Goal: Information Seeking & Learning: Learn about a topic

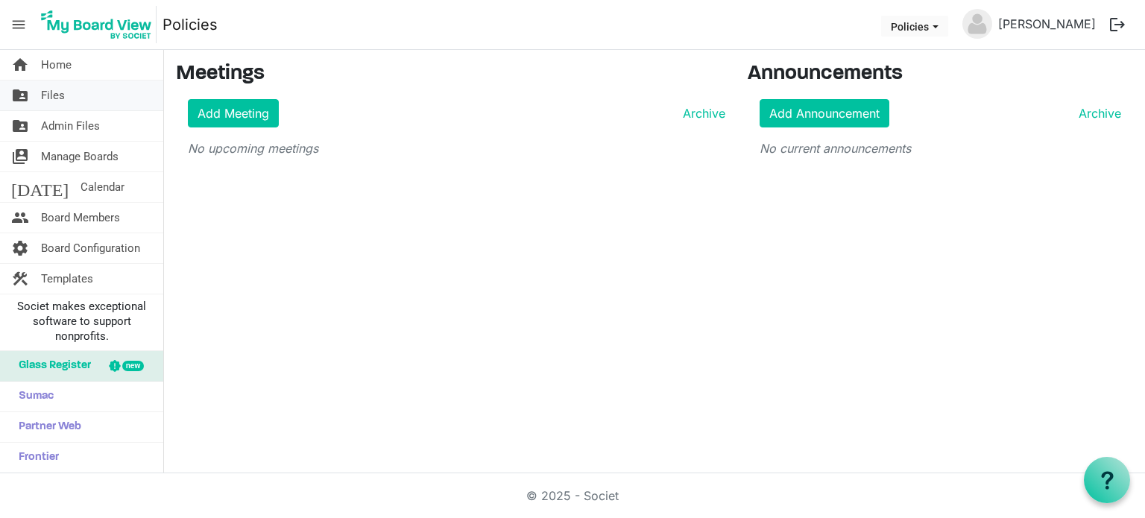
click at [57, 95] on span "Files" at bounding box center [53, 96] width 24 height 30
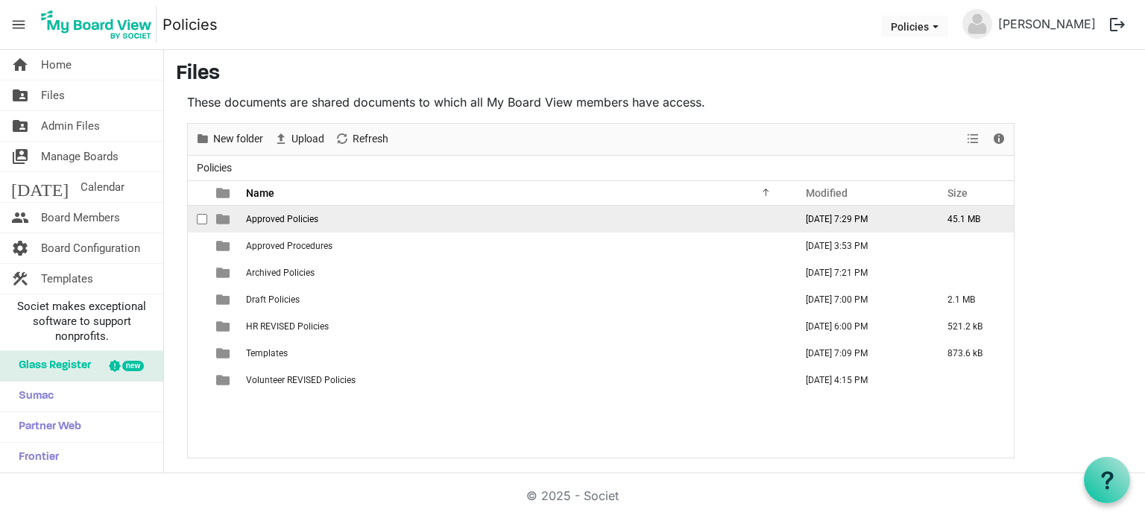
click at [283, 217] on span "Approved Policies" at bounding box center [282, 219] width 72 height 10
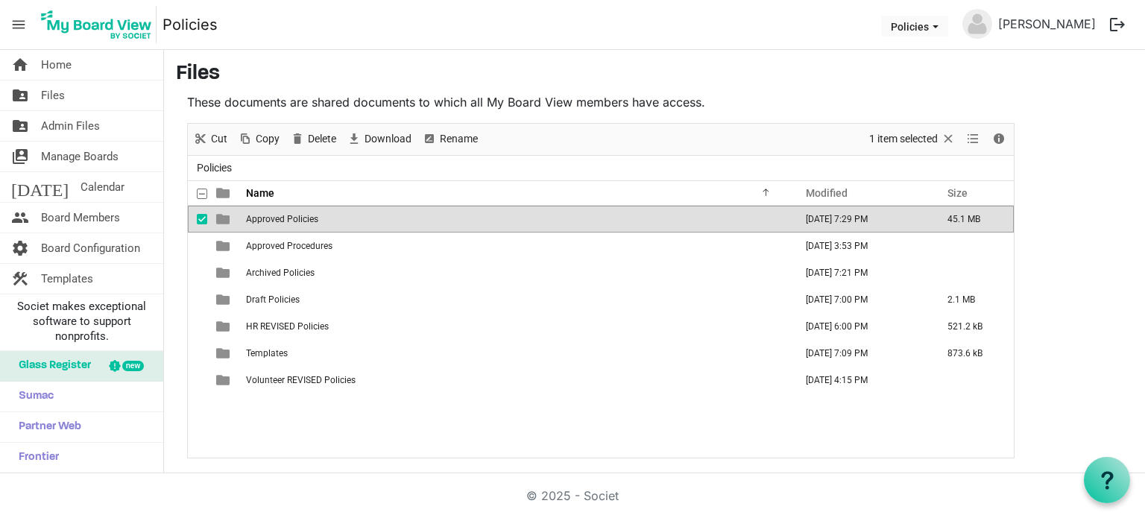
click at [283, 217] on span "Approved Policies" at bounding box center [282, 219] width 72 height 10
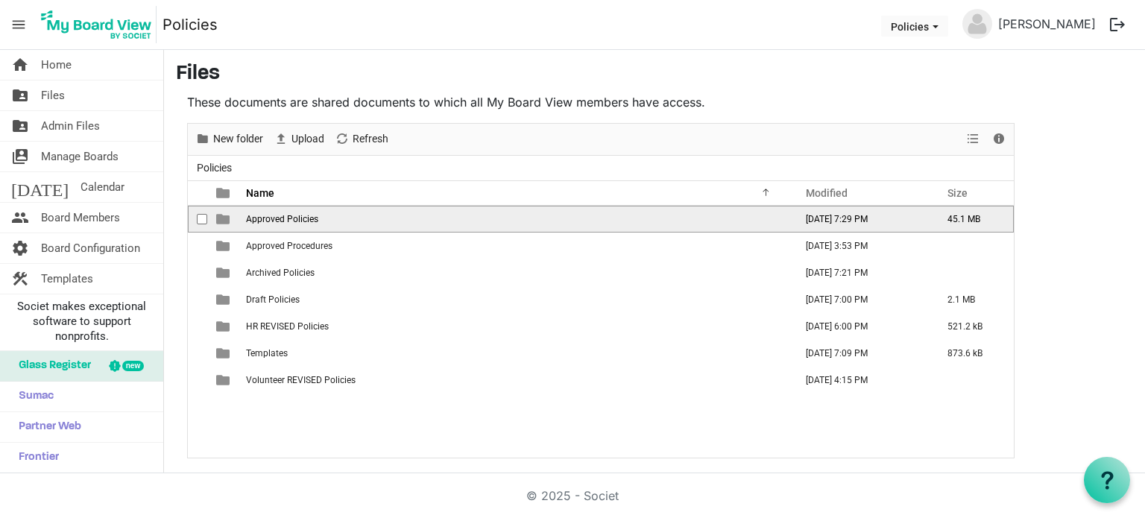
click at [283, 217] on span "Approved Policies" at bounding box center [282, 219] width 72 height 10
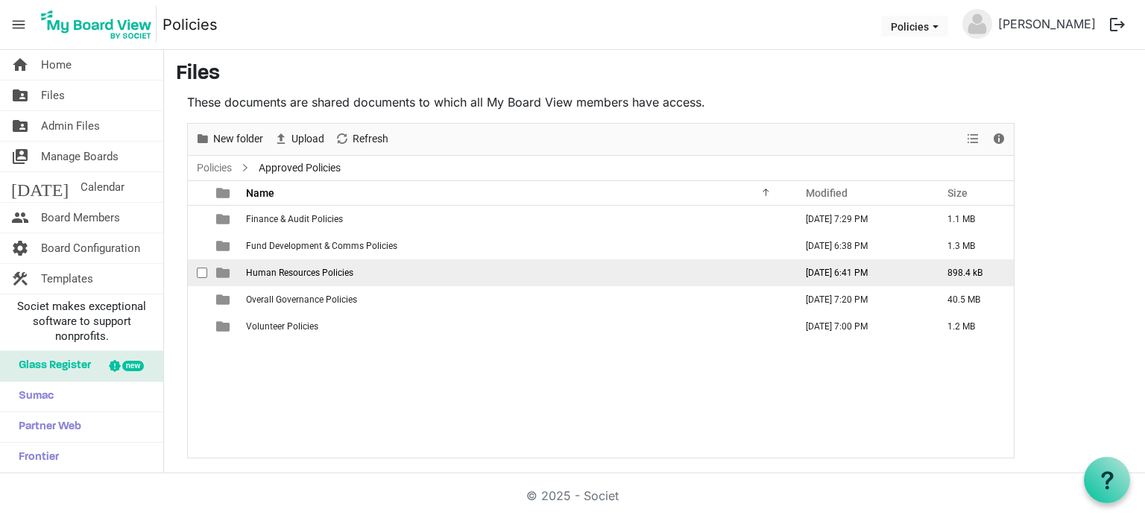
click at [303, 275] on span "Human Resources Policies" at bounding box center [299, 273] width 107 height 10
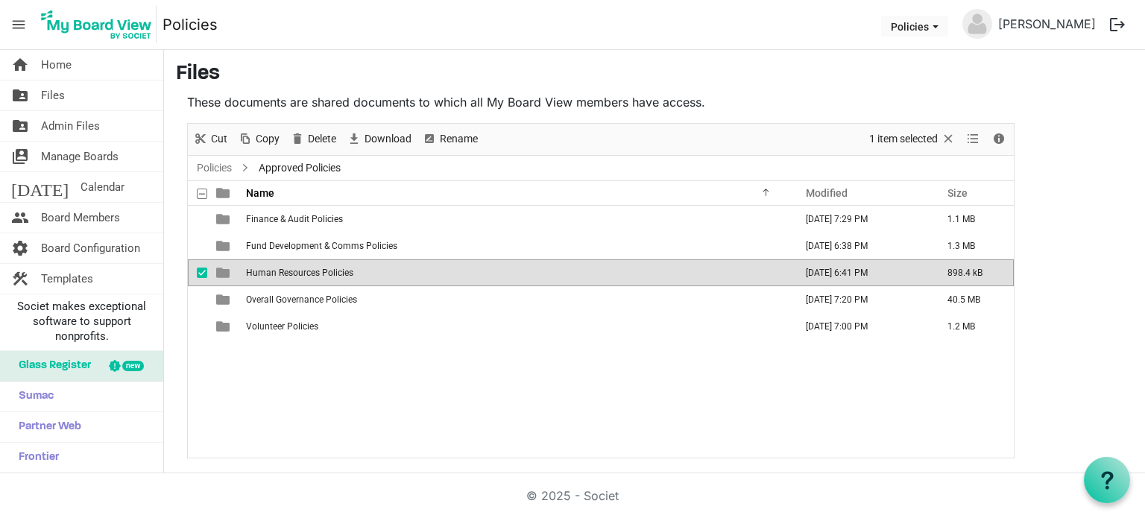
click at [303, 275] on span "Human Resources Policies" at bounding box center [299, 273] width 107 height 10
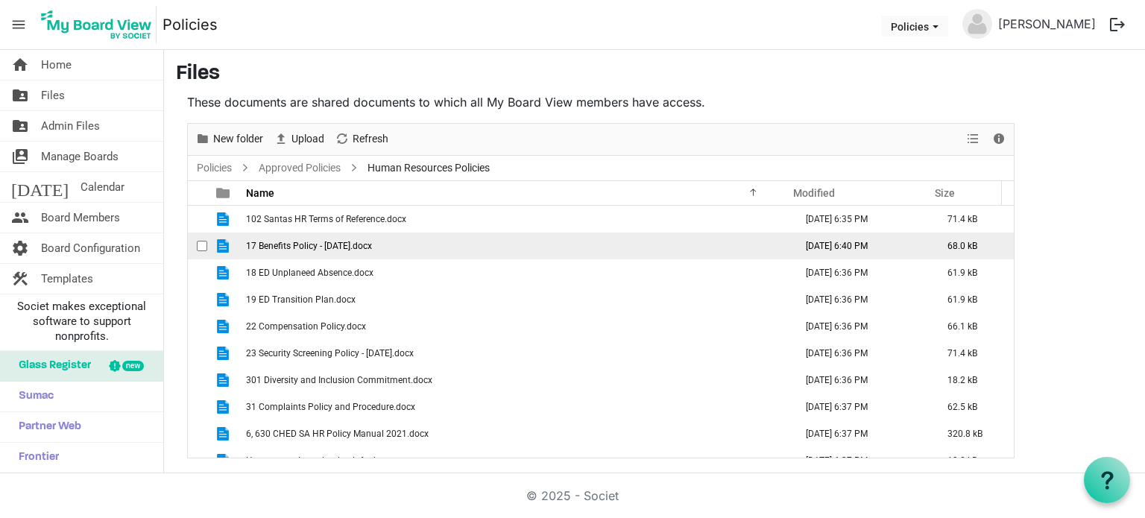
click at [339, 244] on span "17 Benefits Policy - [DATE].docx" at bounding box center [309, 246] width 126 height 10
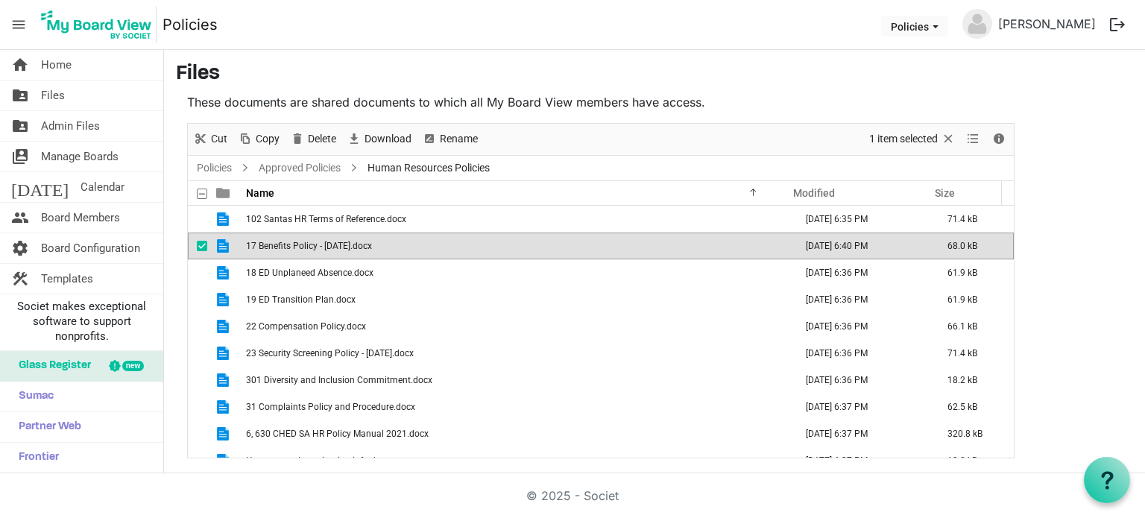
click at [339, 244] on span "17 Benefits Policy - [DATE].docx" at bounding box center [309, 246] width 126 height 10
click at [292, 243] on span "17 Benefits Policy - [DATE].docx" at bounding box center [309, 246] width 126 height 10
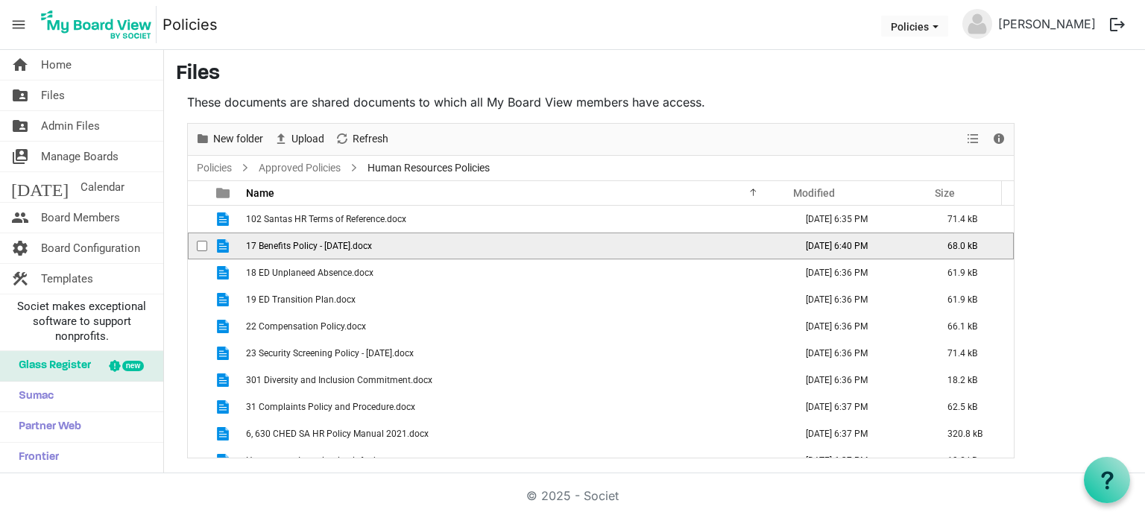
click at [292, 243] on span "17 Benefits Policy - [DATE].docx" at bounding box center [309, 246] width 126 height 10
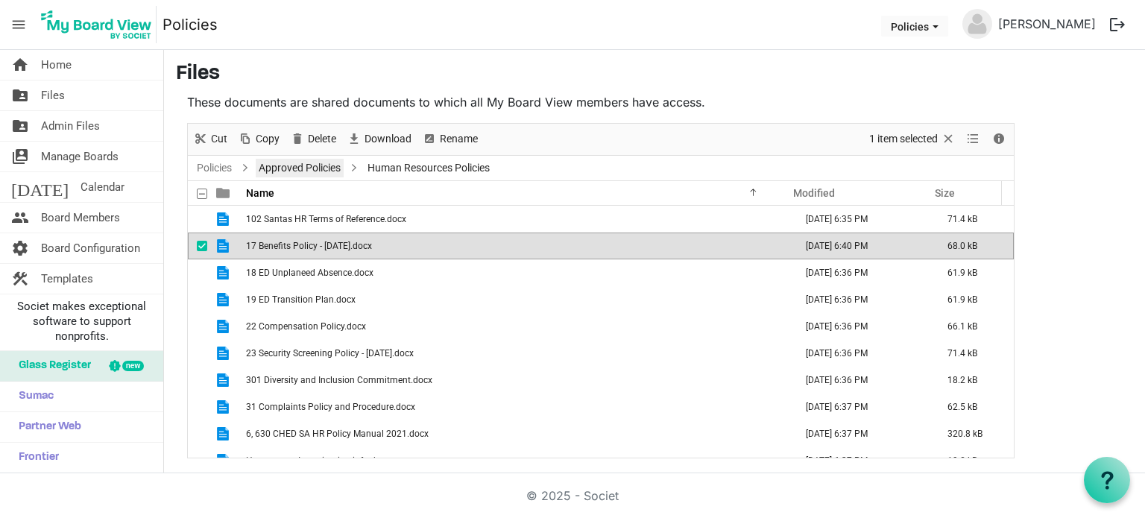
click at [315, 170] on link "Approved Policies" at bounding box center [300, 168] width 88 height 19
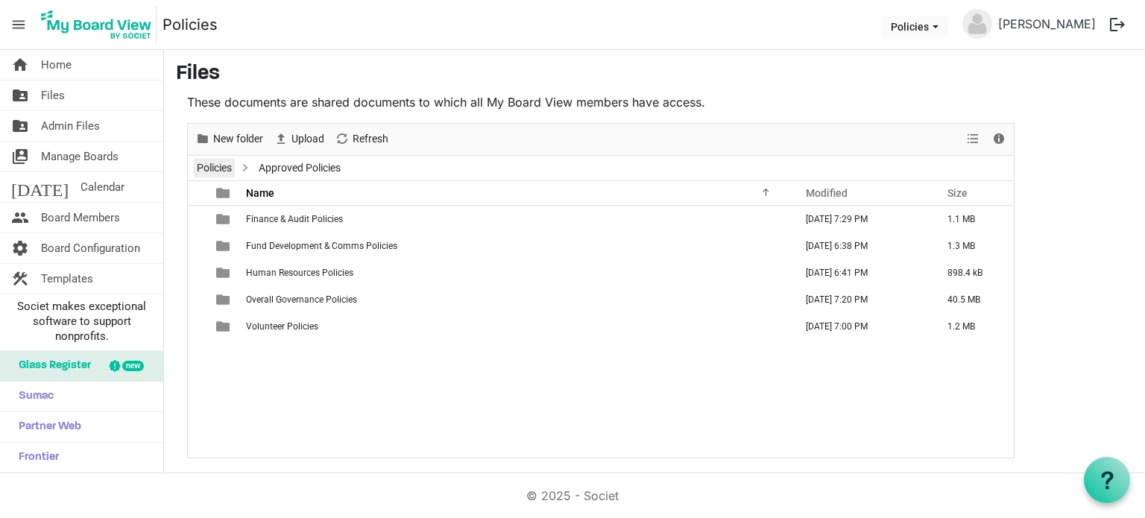
click at [221, 170] on link "Policies" at bounding box center [214, 168] width 41 height 19
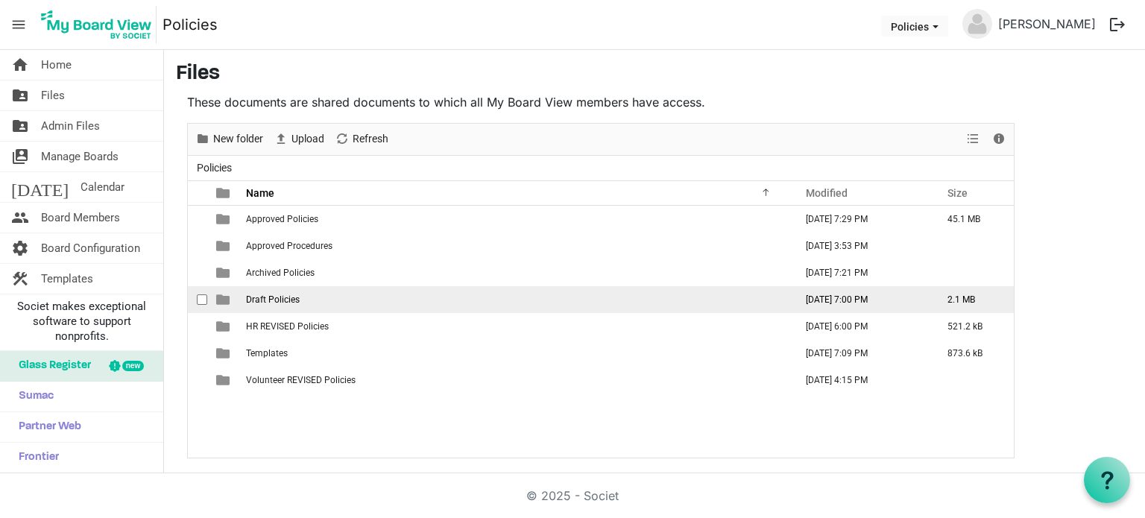
click at [280, 295] on span "Draft Policies" at bounding box center [273, 300] width 54 height 10
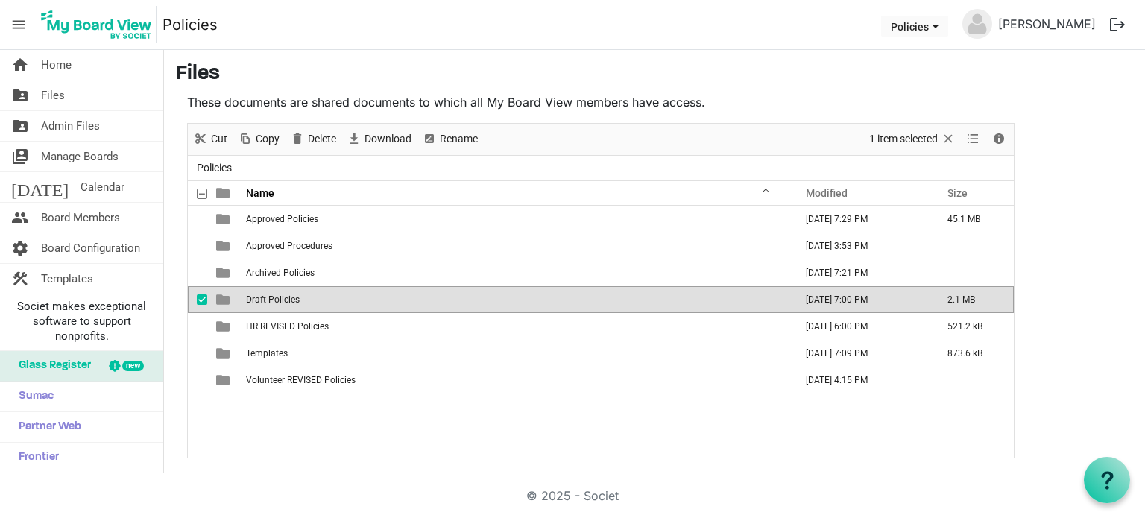
click at [280, 295] on span "Draft Policies" at bounding box center [273, 300] width 54 height 10
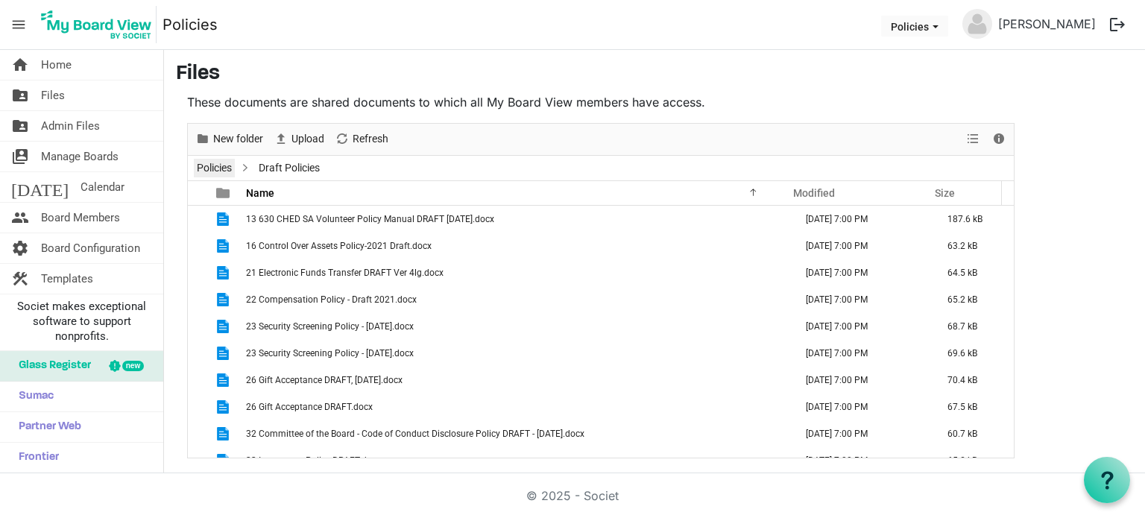
click at [212, 163] on link "Policies" at bounding box center [214, 168] width 41 height 19
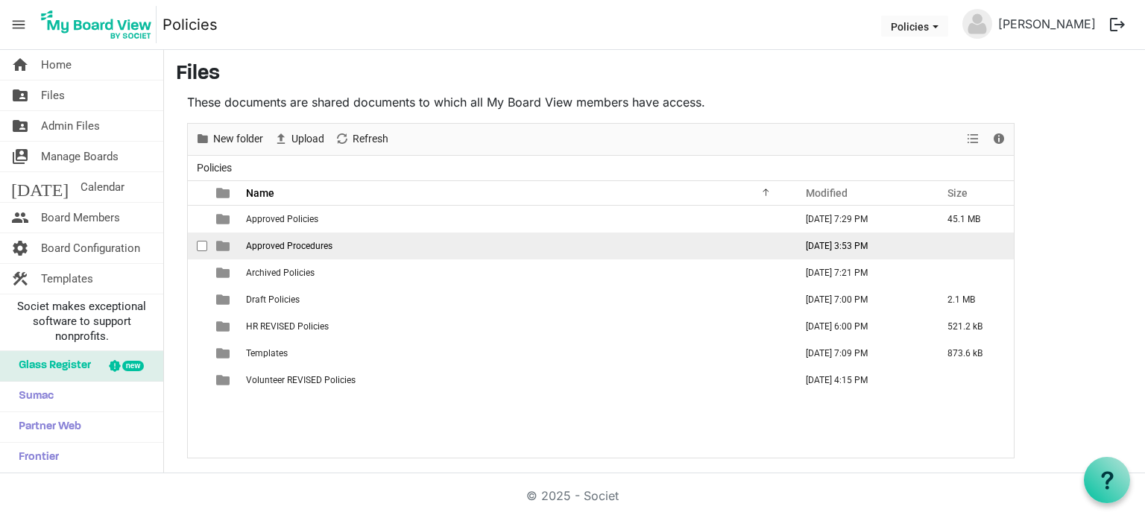
click at [295, 244] on span "Approved Procedures" at bounding box center [289, 246] width 86 height 10
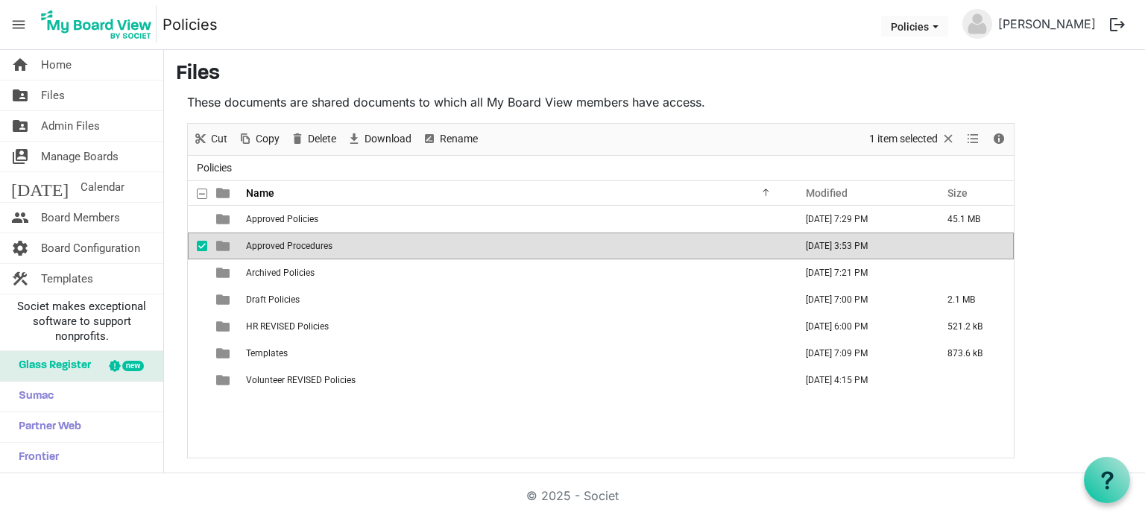
click at [295, 244] on span "Approved Procedures" at bounding box center [289, 246] width 86 height 10
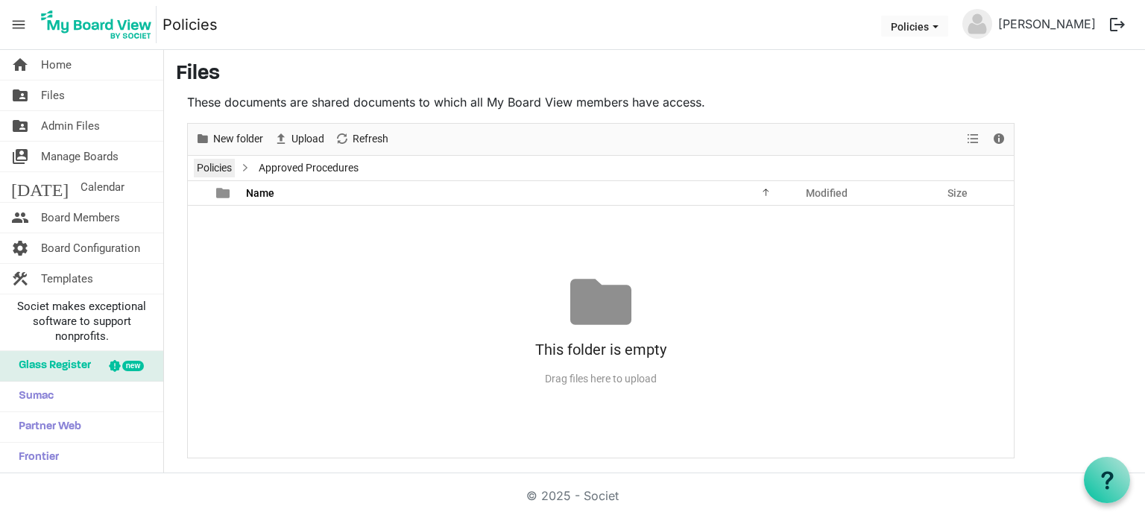
click at [210, 161] on link "Policies" at bounding box center [214, 168] width 41 height 19
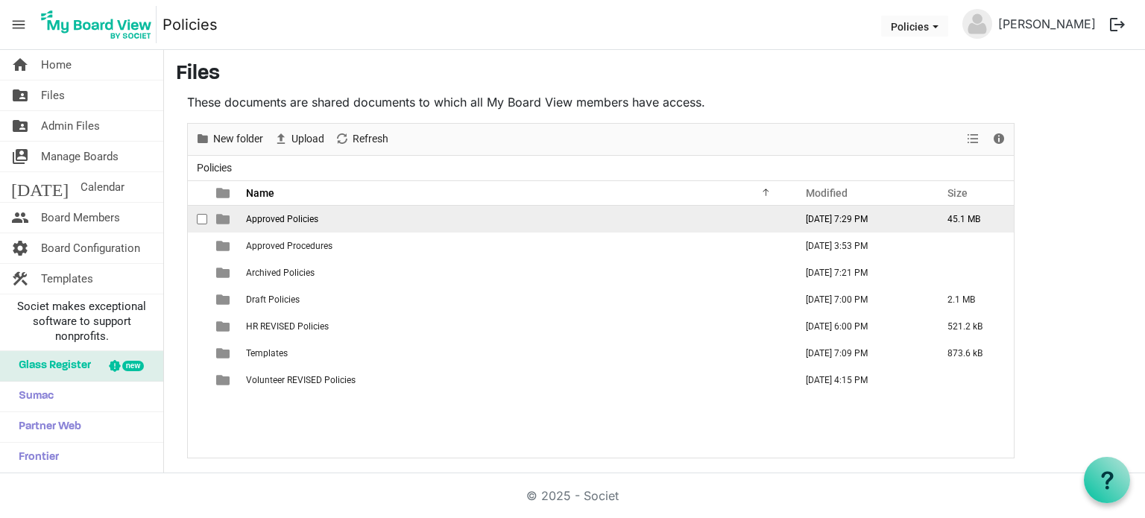
click at [317, 214] on td "Approved Policies" at bounding box center [516, 219] width 549 height 27
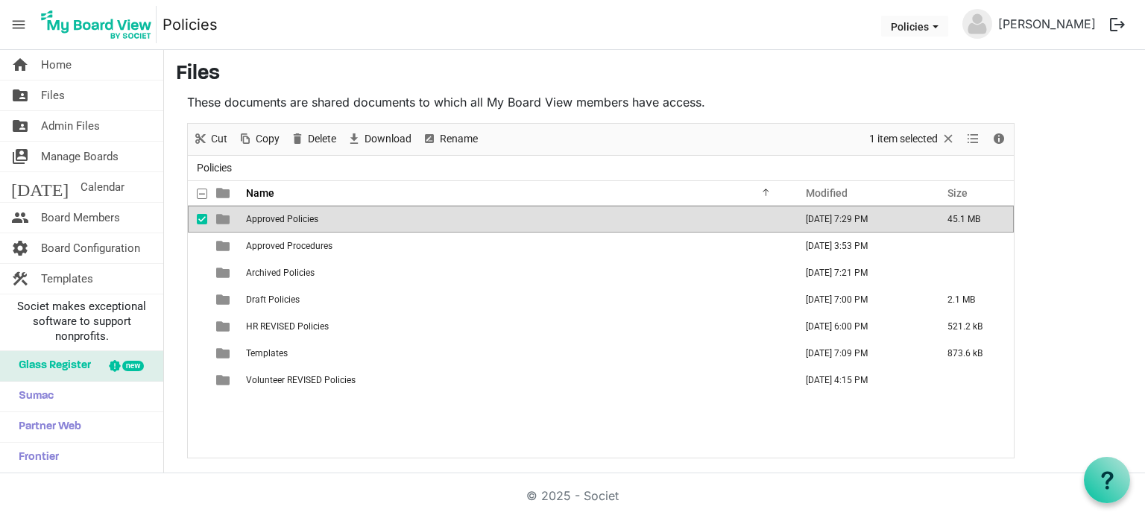
click at [317, 214] on td "Approved Policies" at bounding box center [516, 219] width 549 height 27
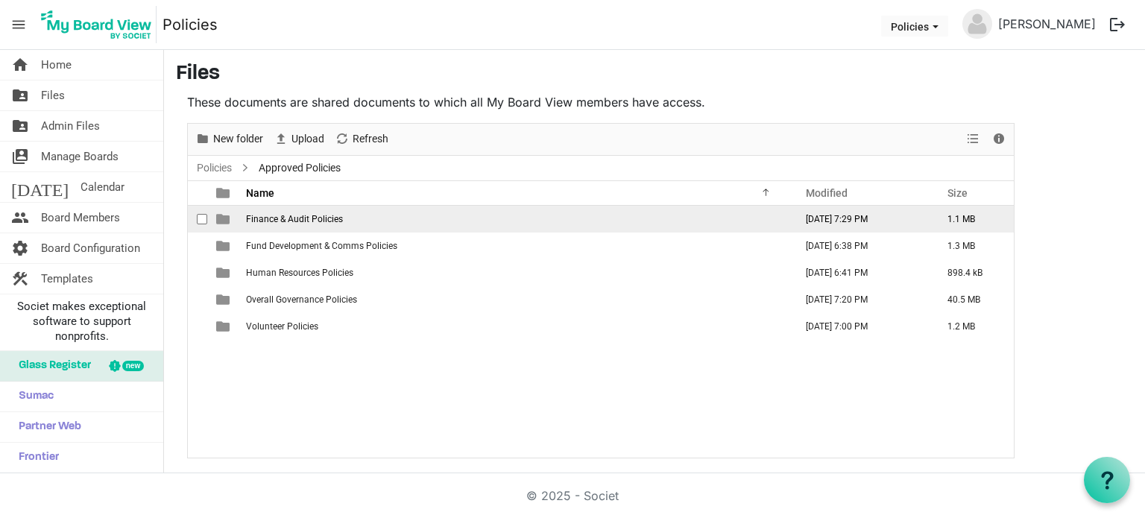
click at [303, 226] on td "Finance & Audit Policies" at bounding box center [516, 219] width 549 height 27
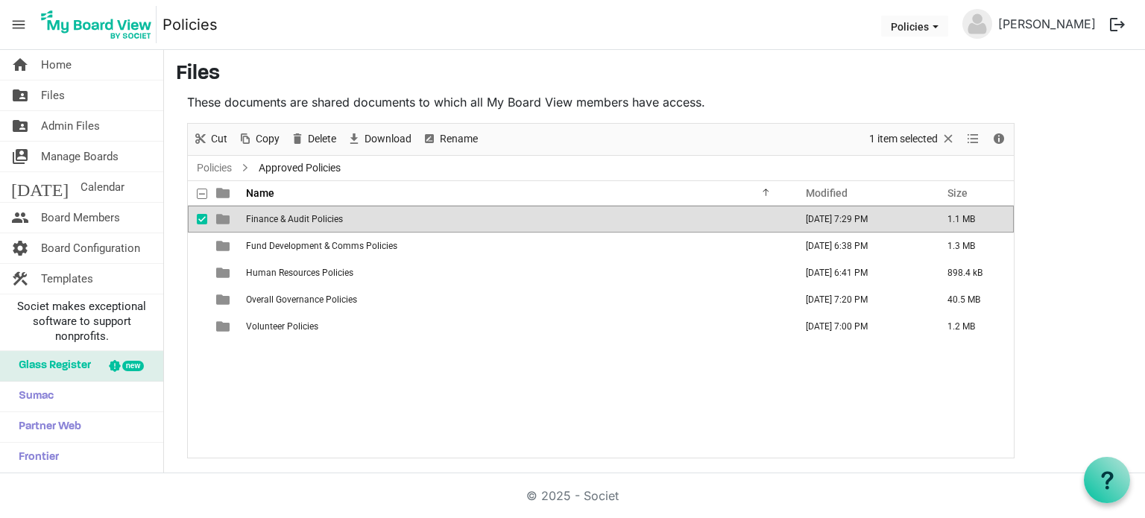
click at [303, 226] on td "Finance & Audit Policies" at bounding box center [516, 219] width 549 height 27
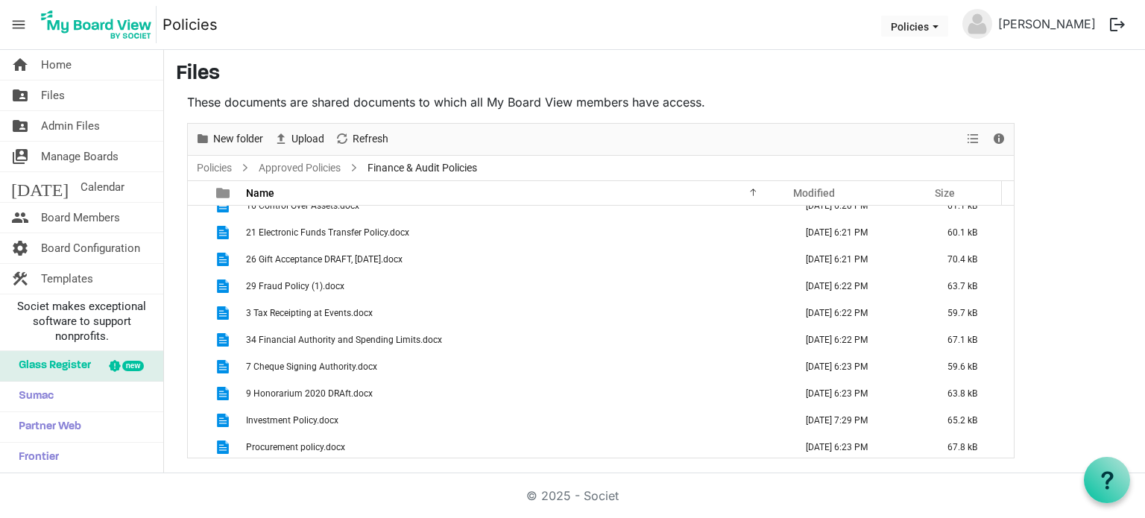
scroll to position [43, 0]
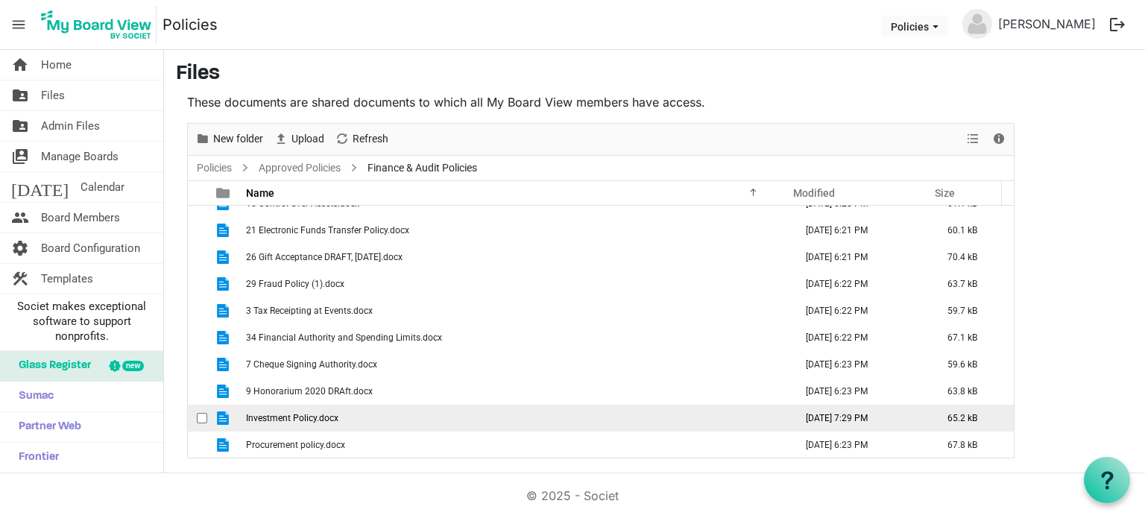
click at [326, 415] on span "Investment Policy.docx" at bounding box center [292, 418] width 92 height 10
